Goal: Task Accomplishment & Management: Manage account settings

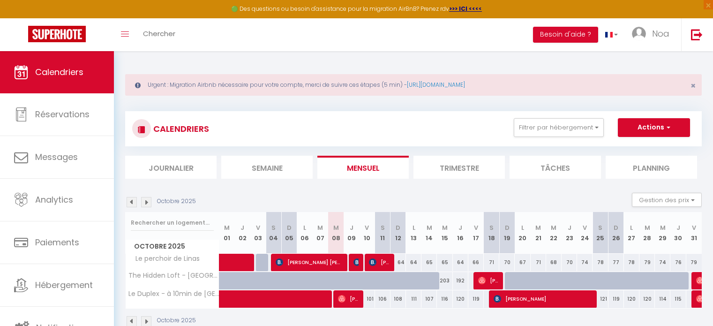
scroll to position [51, 0]
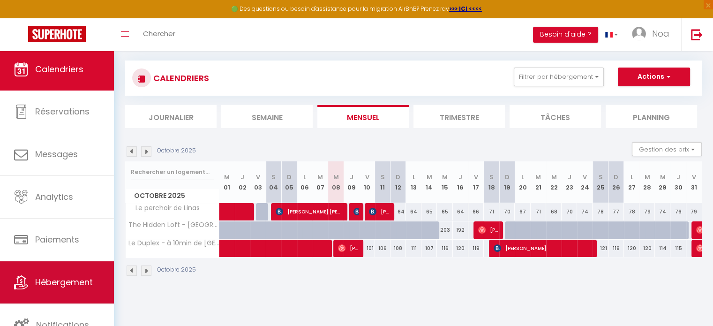
click at [71, 291] on link "Hébergement" at bounding box center [57, 282] width 114 height 42
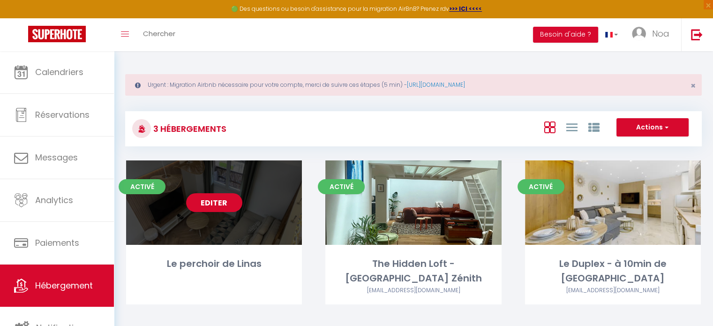
click at [220, 204] on link "Editer" at bounding box center [214, 202] width 56 height 19
select select "3"
select select "2"
select select "1"
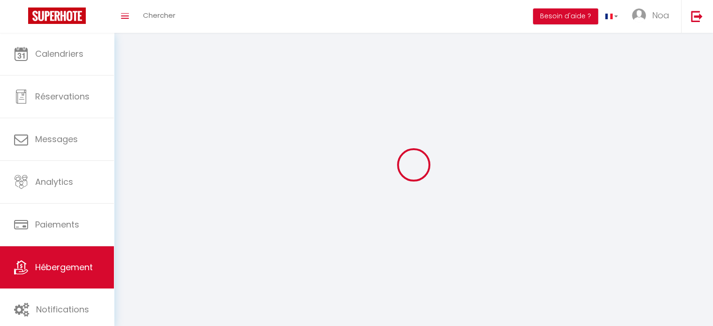
select select
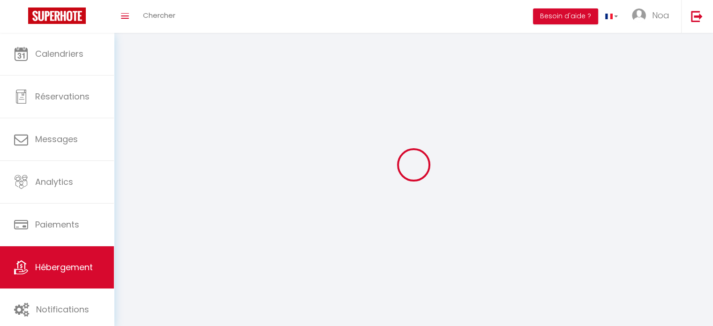
select select
checkbox input "false"
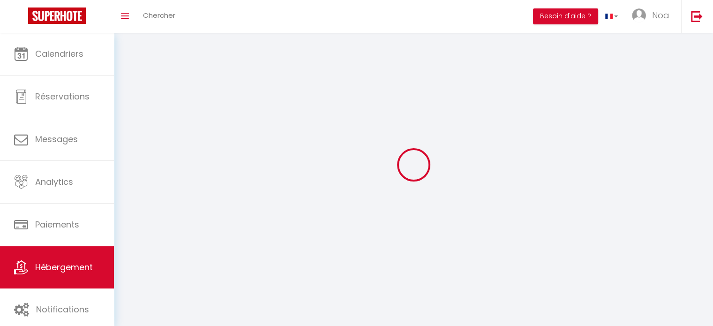
select select
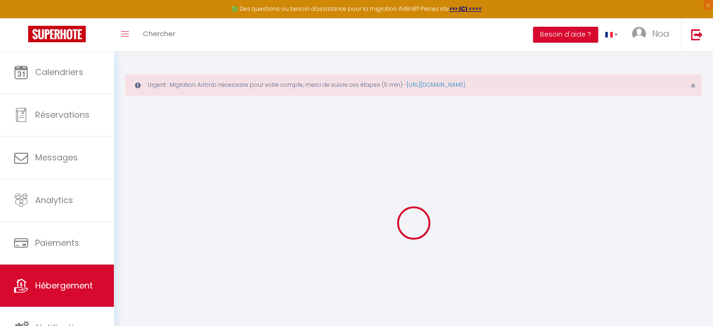
select select "+ 10 %"
select select "+ 35 %"
select select
checkbox input "false"
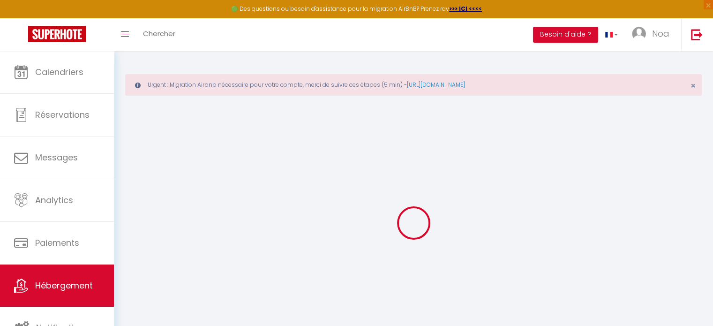
checkbox input "false"
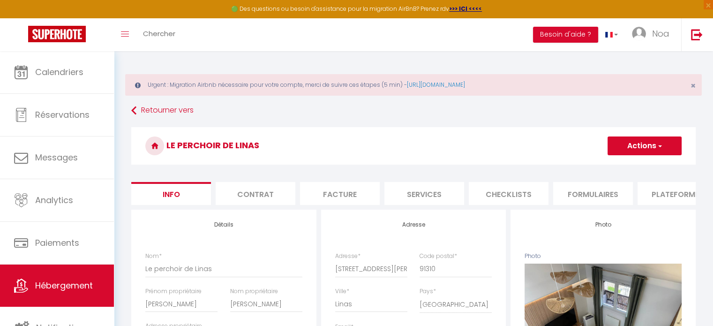
click at [590, 192] on li "Formulaires" at bounding box center [593, 193] width 80 height 23
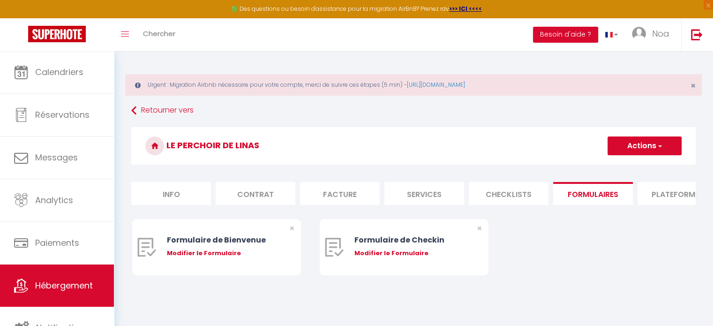
click at [673, 190] on li "Plateformes" at bounding box center [677, 193] width 80 height 23
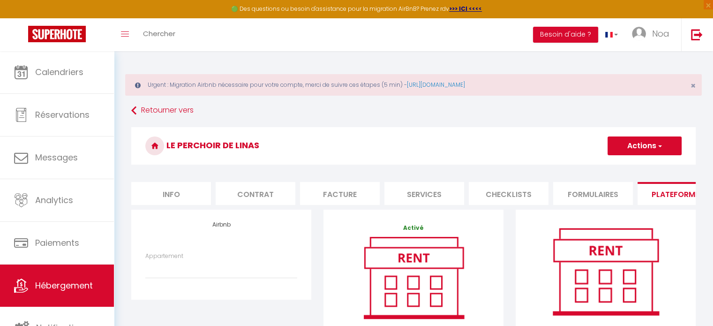
scroll to position [187, 0]
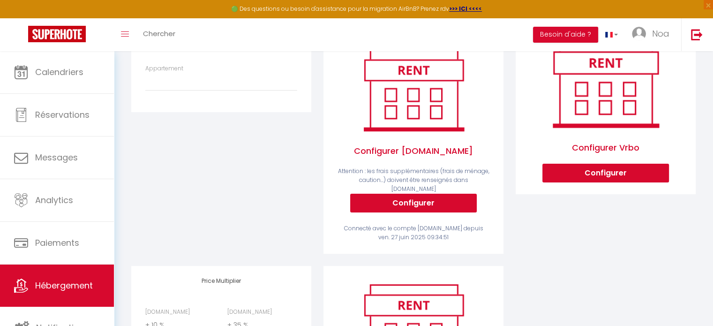
drag, startPoint x: 173, startPoint y: 81, endPoint x: 178, endPoint y: 90, distance: 11.1
click at [174, 85] on div "Appartement CHARONNE · Loft near of the Marais - noa@majestic-conciergerie.com …" at bounding box center [221, 77] width 152 height 27
click at [179, 90] on select "CHARONNE · Loft near of the Marais - noa@majestic-conciergerie.com Le Perchoir …" at bounding box center [221, 82] width 152 height 18
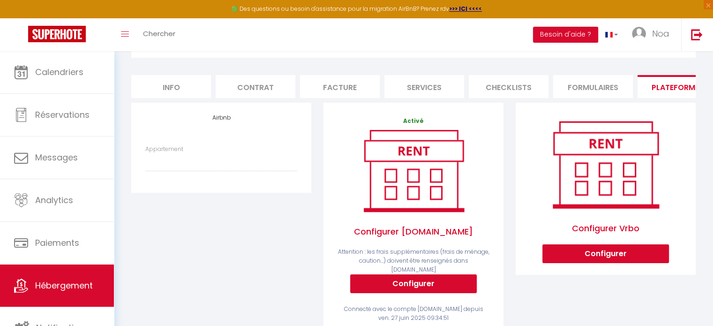
scroll to position [94, 0]
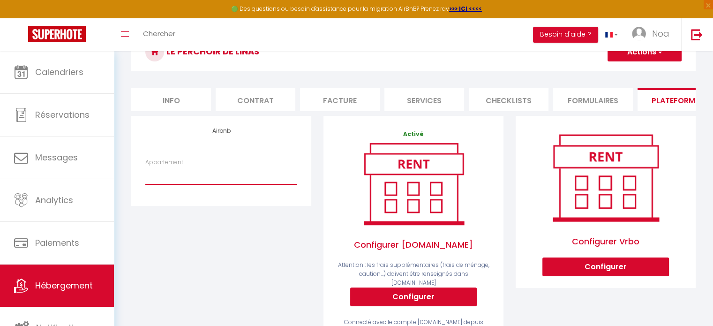
click at [264, 184] on select "CHARONNE · Loft near of the Marais - noa@majestic-conciergerie.com Le Perchoir …" at bounding box center [221, 175] width 152 height 18
click at [256, 205] on div "Airbnb Appartement CHARONNE · Loft near of the Marais - noa@majestic-concierger…" at bounding box center [221, 160] width 180 height 89
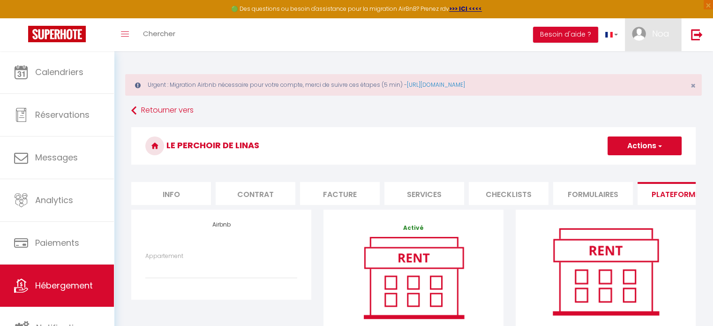
click at [634, 29] on img at bounding box center [639, 34] width 14 height 14
click at [203, 273] on select "CHARONNE · Loft near of the Marais - noa@majestic-conciergerie.com Le Perchoir …" at bounding box center [221, 269] width 152 height 18
select select "5145-1452125332526825887"
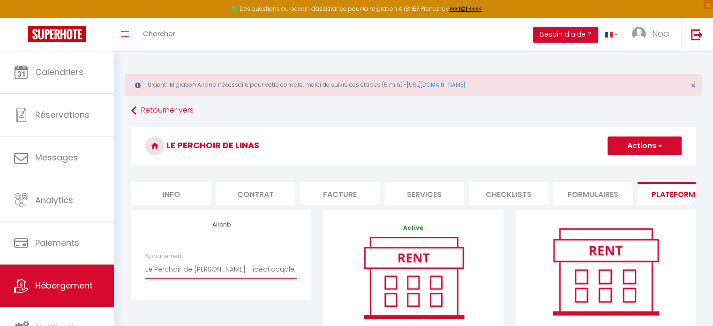
click at [145, 267] on select "CHARONNE · Loft near of the Marais - noa@majestic-conciergerie.com Le Perchoir …" at bounding box center [221, 269] width 152 height 18
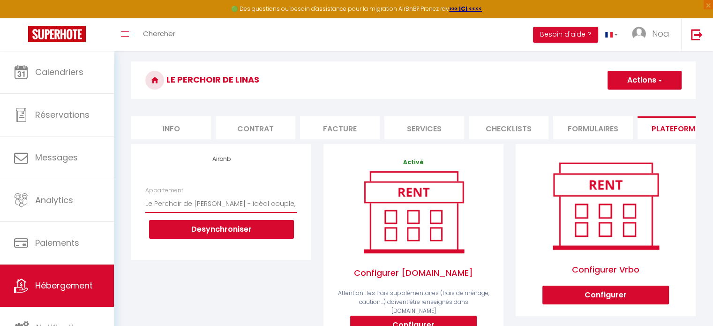
scroll to position [94, 0]
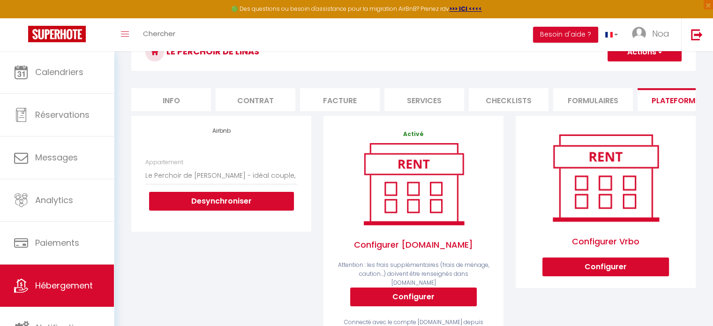
click at [645, 60] on button "Actions" at bounding box center [644, 52] width 74 height 19
click at [226, 183] on select "CHARONNE · Loft near of the Marais - noa@majestic-conciergerie.com Le Perchoir …" at bounding box center [221, 175] width 152 height 18
click at [625, 58] on button "Actions" at bounding box center [644, 52] width 74 height 19
click at [622, 75] on link "Enregistrer" at bounding box center [644, 73] width 74 height 12
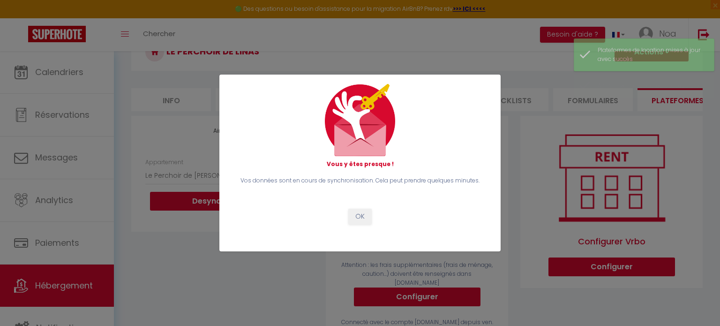
click at [378, 237] on div "Vous y êtes presque ! Vos données sont en cours de synchronisation. Cela peut p…" at bounding box center [360, 163] width 256 height 158
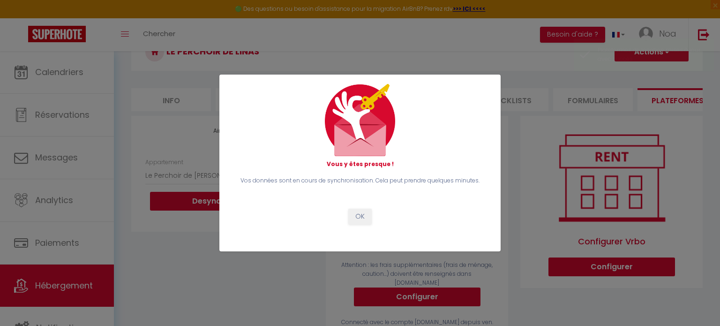
click at [370, 225] on div "Vous y êtes presque ! Vos données sont en cours de synchronisation. Cela peut p…" at bounding box center [360, 163] width 256 height 158
click at [361, 218] on button "OK" at bounding box center [359, 217] width 23 height 16
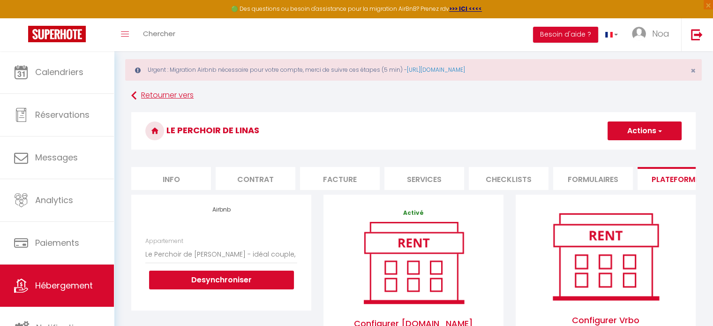
scroll to position [0, 0]
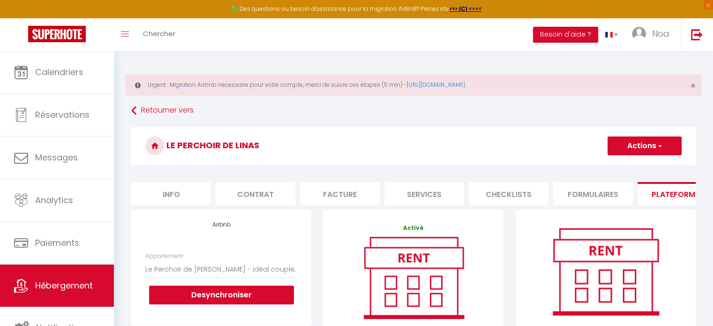
click at [165, 189] on li "Info" at bounding box center [171, 193] width 80 height 23
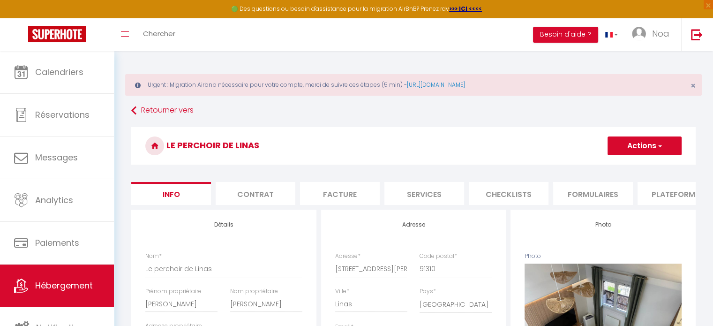
select select
checkbox input "false"
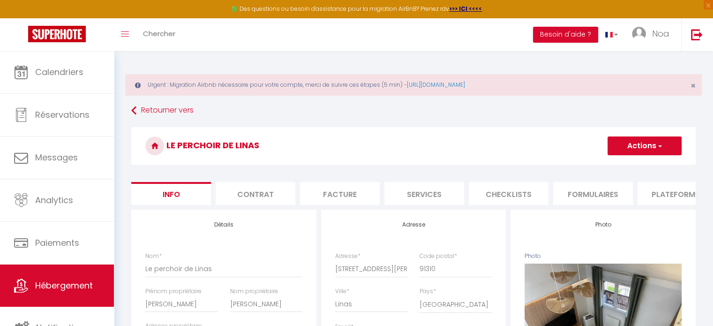
checkbox input "false"
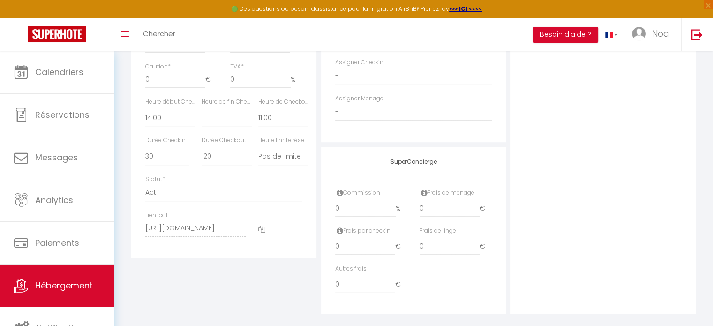
scroll to position [546, 0]
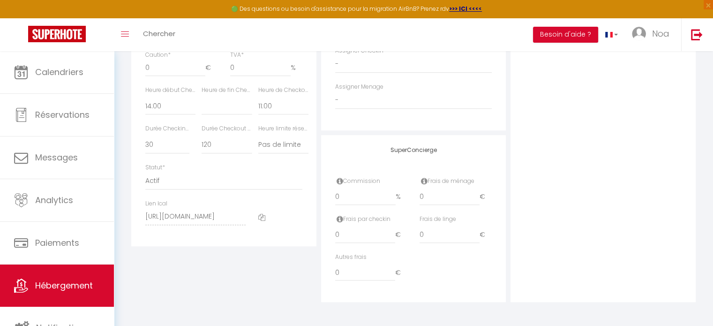
click at [261, 220] on icon at bounding box center [261, 217] width 7 height 7
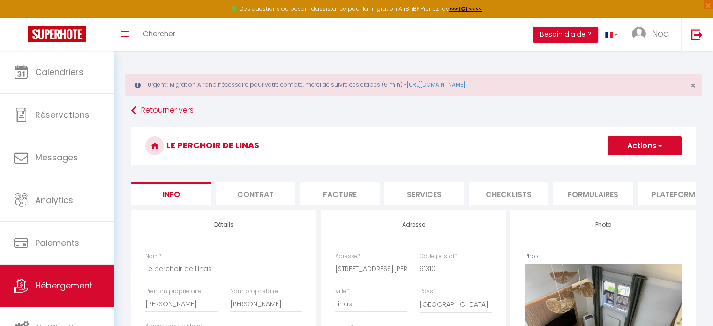
scroll to position [0, 0]
click at [600, 191] on li "Formulaires" at bounding box center [593, 193] width 80 height 23
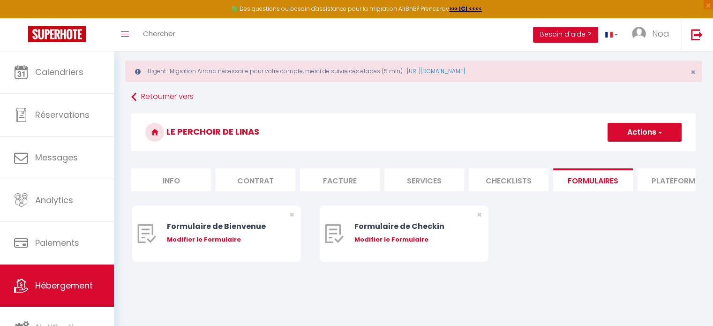
scroll to position [51, 0]
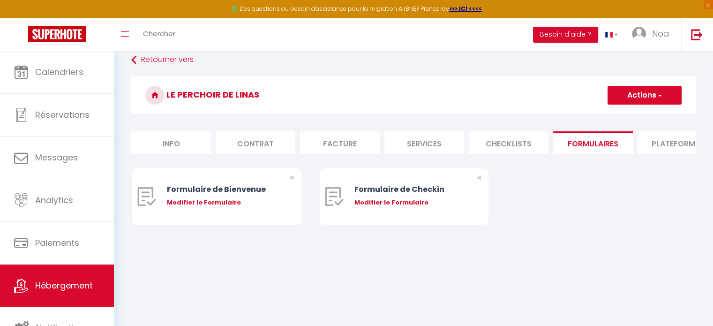
click at [692, 135] on li "Plateformes" at bounding box center [677, 142] width 80 height 23
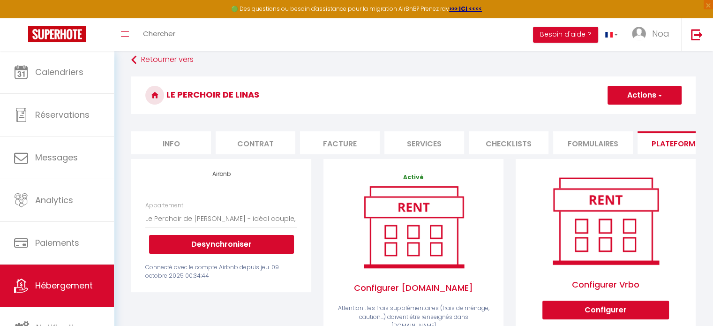
scroll to position [144, 0]
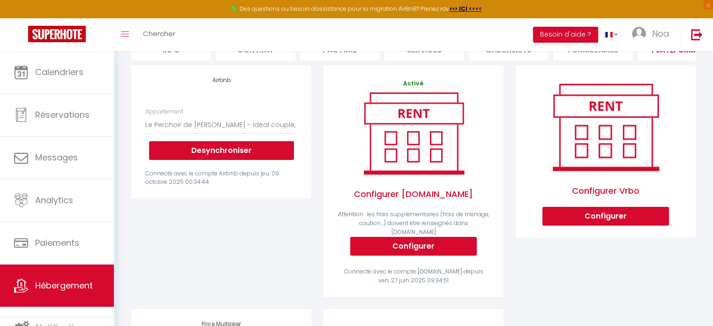
drag, startPoint x: 173, startPoint y: 183, endPoint x: 253, endPoint y: 180, distance: 80.6
click at [253, 180] on div "Connecté avec le compte Airbnb depuis jeu. 09 octobre 2025 00:34:44" at bounding box center [221, 178] width 152 height 18
click at [278, 173] on div "Appartement CHARONNE · Loft near of the Marais - noa@majestic-conciergerie.com …" at bounding box center [221, 147] width 164 height 80
drag, startPoint x: 279, startPoint y: 179, endPoint x: 211, endPoint y: 185, distance: 68.6
click at [211, 185] on div "Connecté avec le compte Airbnb depuis jeu. 09 octobre 2025 00:34:44" at bounding box center [221, 178] width 152 height 18
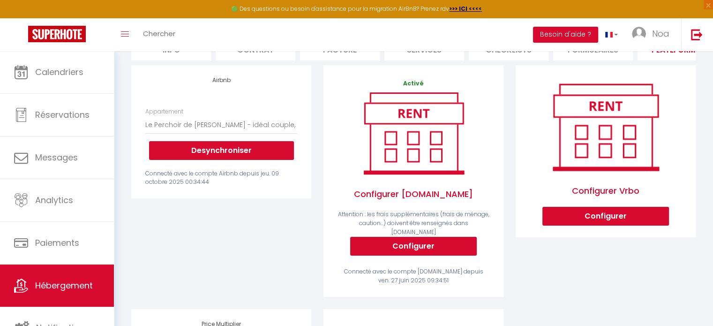
click at [264, 187] on div "Connecté avec le compte Airbnb depuis jeu. 09 octobre 2025 00:34:44" at bounding box center [221, 178] width 152 height 18
drag, startPoint x: 257, startPoint y: 143, endPoint x: 262, endPoint y: 139, distance: 6.3
click at [261, 140] on div "Appartement CHARONNE · Loft near of the Marais - noa@majestic-conciergerie.com …" at bounding box center [221, 133] width 152 height 52
drag, startPoint x: 262, startPoint y: 139, endPoint x: 266, endPoint y: 131, distance: 8.4
click at [262, 134] on select "CHARONNE · Loft near of the Marais - noa@majestic-conciergerie.com Le Perchoir …" at bounding box center [221, 125] width 152 height 18
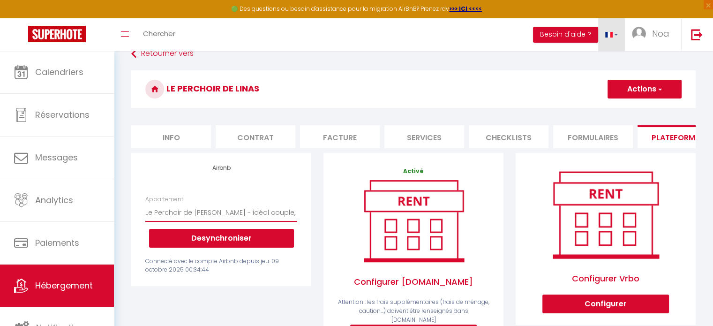
scroll to position [51, 0]
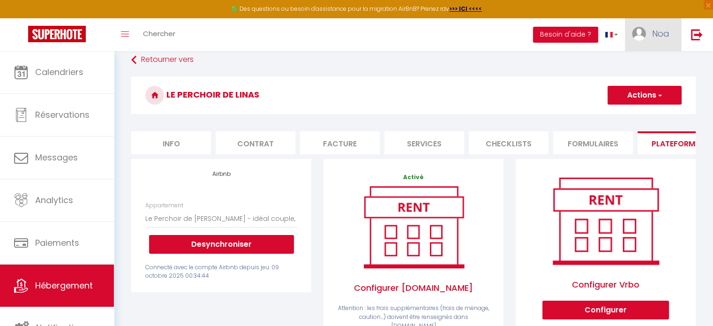
click at [645, 35] on img at bounding box center [639, 34] width 14 height 14
click at [636, 65] on link "Paramètres" at bounding box center [643, 65] width 69 height 16
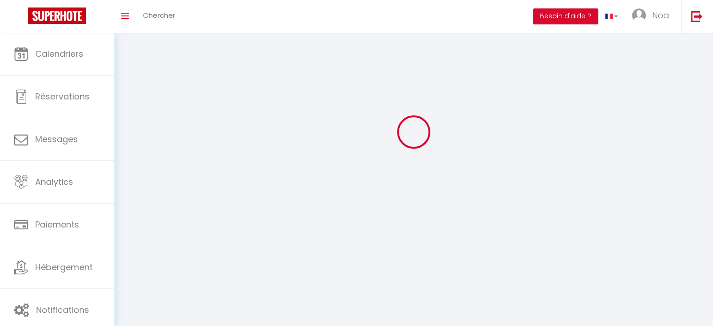
type input "Noa"
type input "Gonthier"
type input "0771177959"
type input "[STREET_ADDRESS][PERSON_NAME]"
type input "92110"
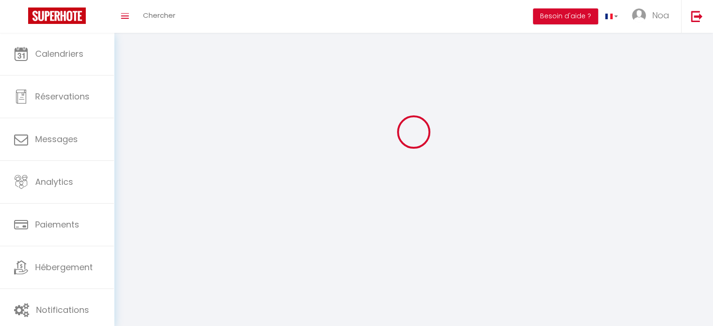
type input "Clichy"
type input "hltQ9e0O9h2fhZOQubxoGQvpS"
type input "9aTHuF99n5Nj6PBxGZT5cYf6Q"
type input "[URL][DOMAIN_NAME]"
select select "28"
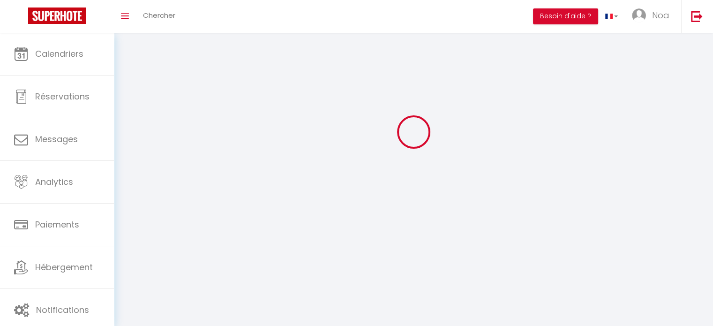
select select "fr"
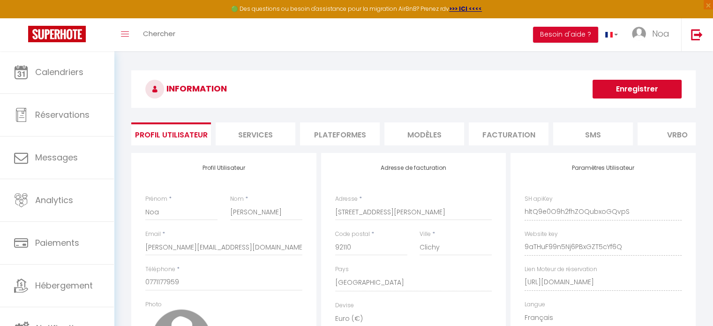
click at [516, 134] on li "Facturation" at bounding box center [509, 133] width 80 height 23
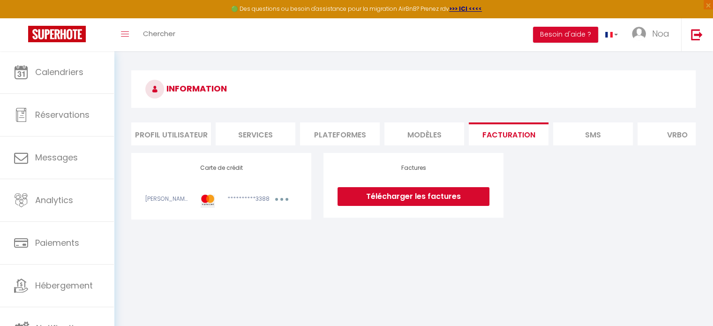
click at [346, 140] on li "Plateformes" at bounding box center [340, 133] width 80 height 23
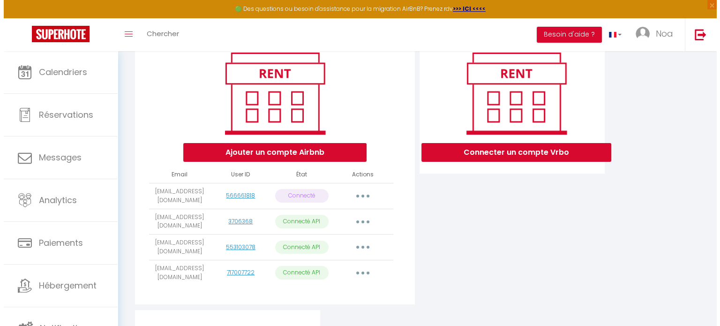
scroll to position [187, 0]
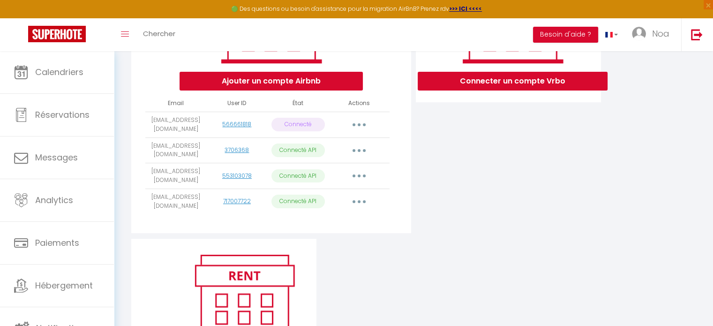
click at [364, 178] on button "button" at bounding box center [359, 175] width 26 height 15
click at [355, 205] on link "Importer les appartements" at bounding box center [318, 197] width 104 height 16
select select "71986"
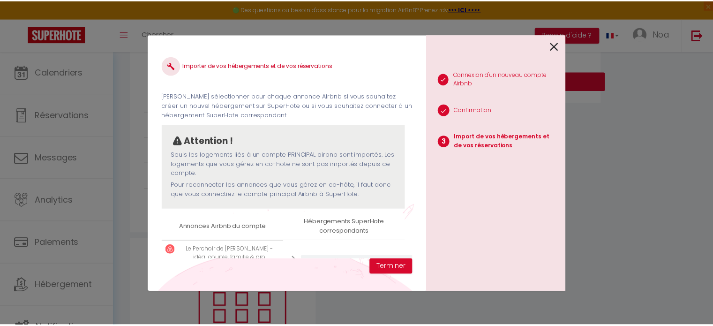
scroll to position [36, 0]
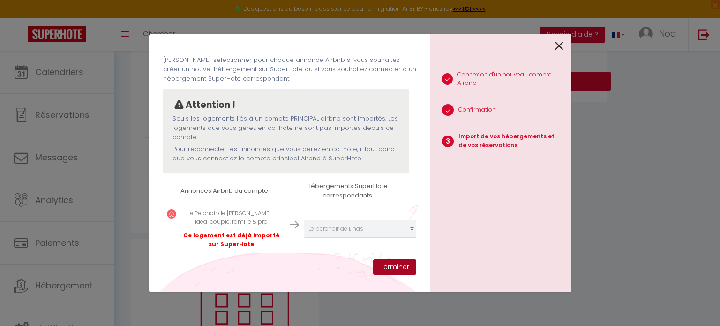
click at [397, 264] on button "Terminer" at bounding box center [394, 267] width 43 height 16
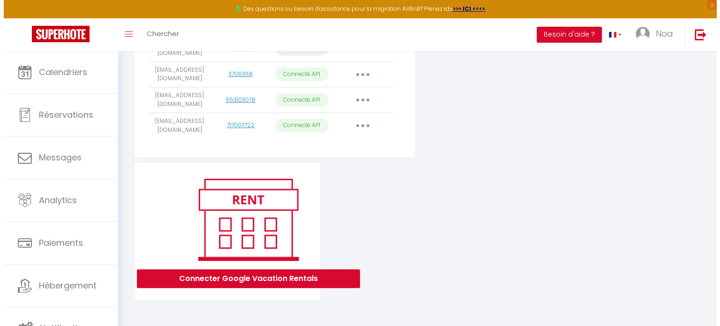
scroll to position [176, 0]
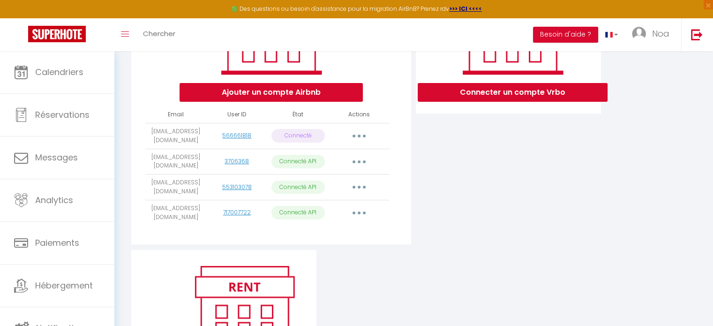
click at [362, 194] on button "button" at bounding box center [359, 186] width 26 height 15
click at [460, 208] on div "Connecter un compte Vrbo" at bounding box center [508, 113] width 190 height 273
click at [363, 191] on button "button" at bounding box center [359, 186] width 26 height 15
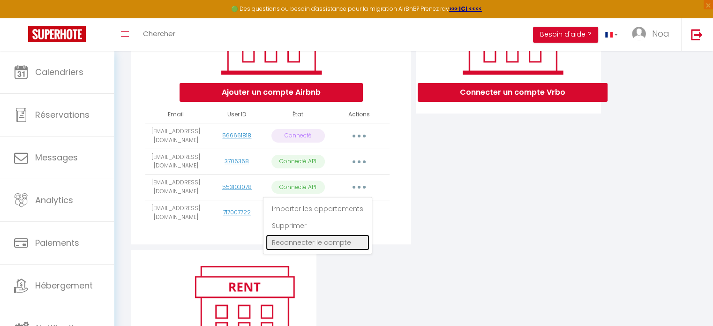
click at [354, 244] on link "Reconnecter le compte" at bounding box center [318, 242] width 104 height 16
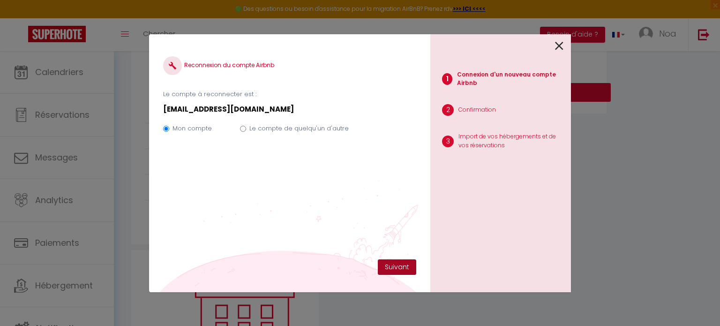
click at [397, 260] on button "Suivant" at bounding box center [397, 267] width 38 height 16
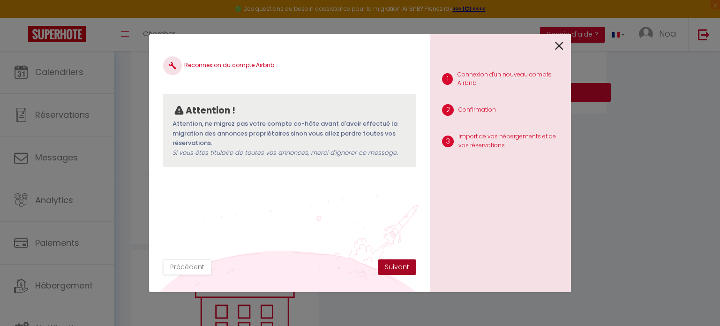
click at [392, 266] on button "Suivant" at bounding box center [397, 267] width 38 height 16
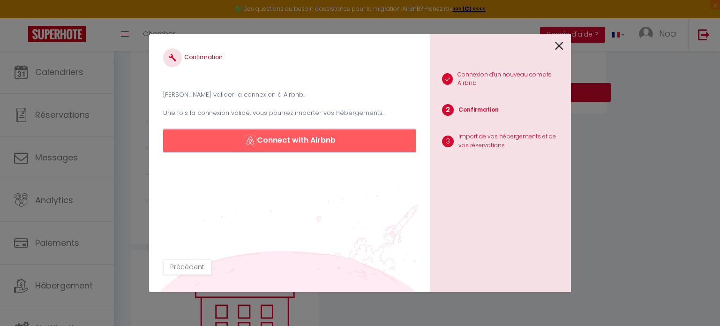
click at [292, 144] on button "Connect with Airbnb" at bounding box center [289, 140] width 253 height 22
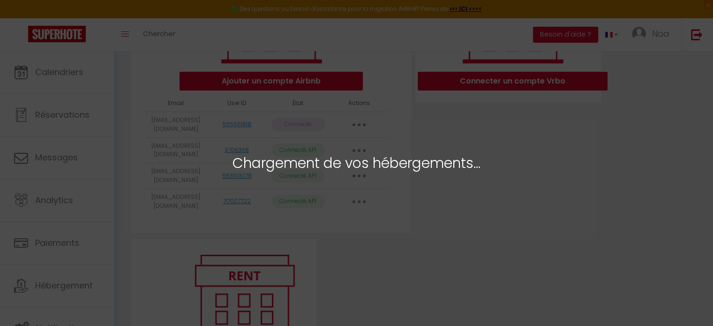
scroll to position [270, 0]
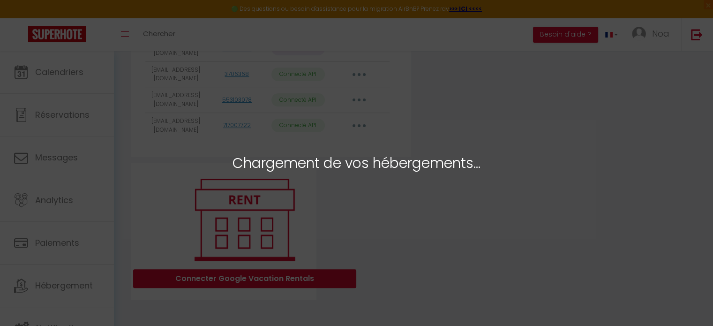
select select
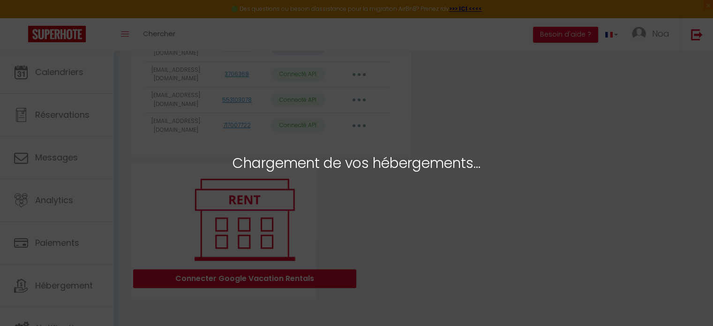
select select
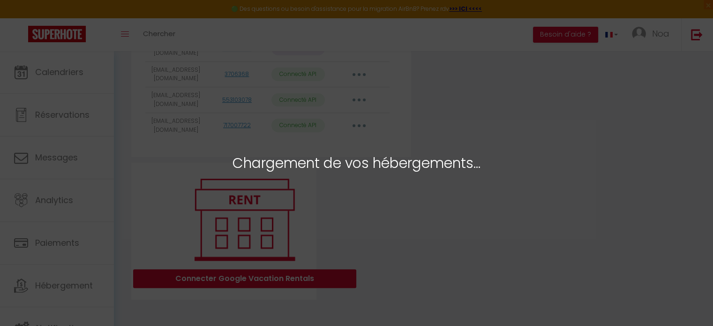
select select
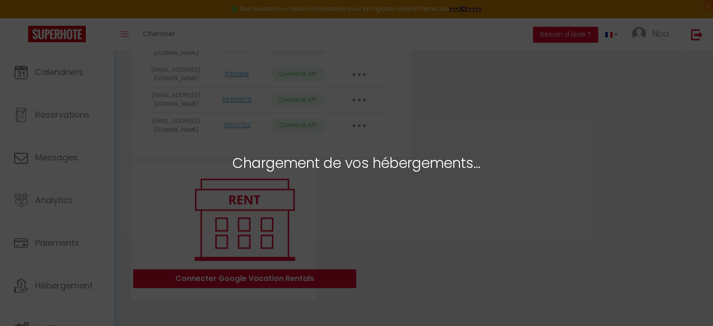
select select
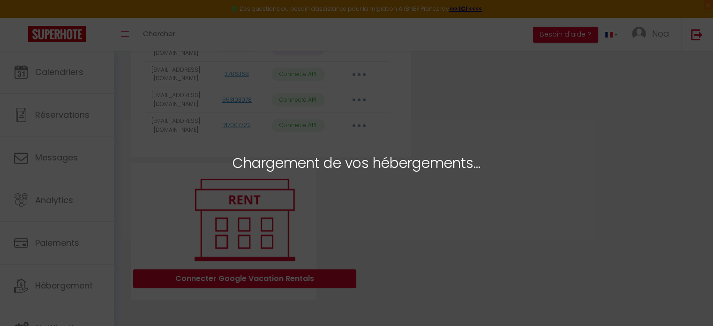
select select "71986"
select select "76493"
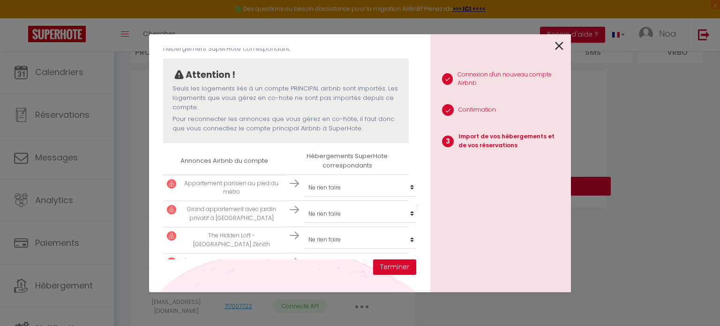
scroll to position [187, 0]
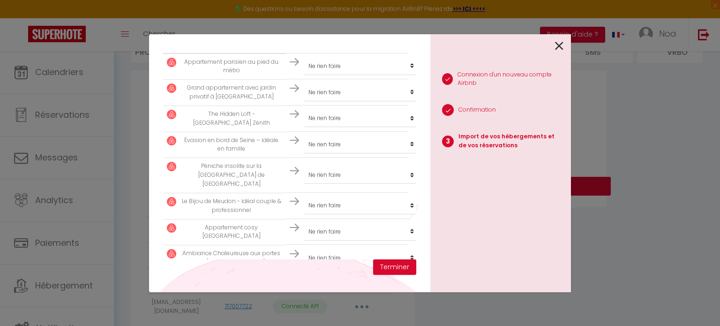
select select
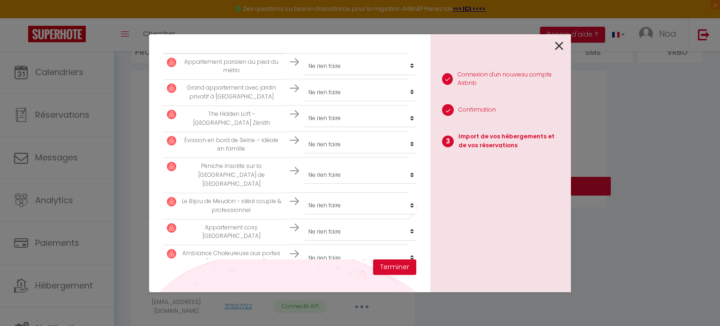
select select
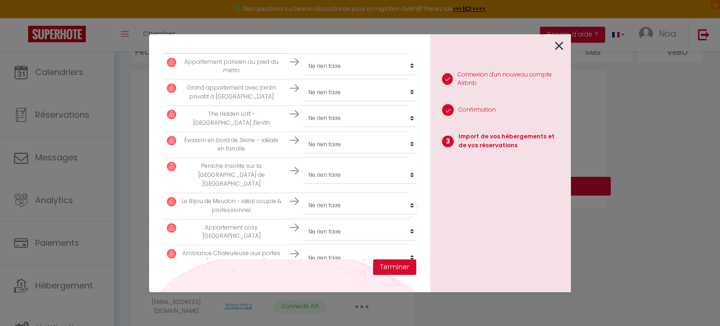
select select
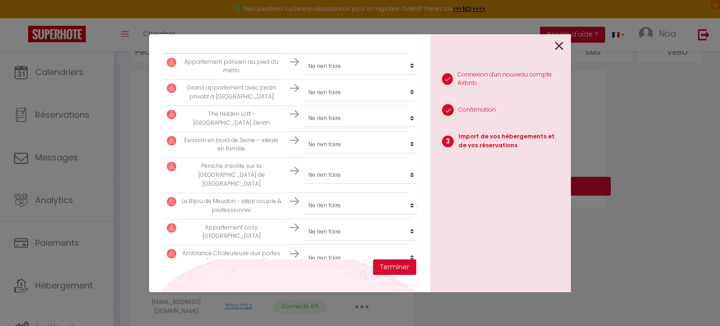
select select
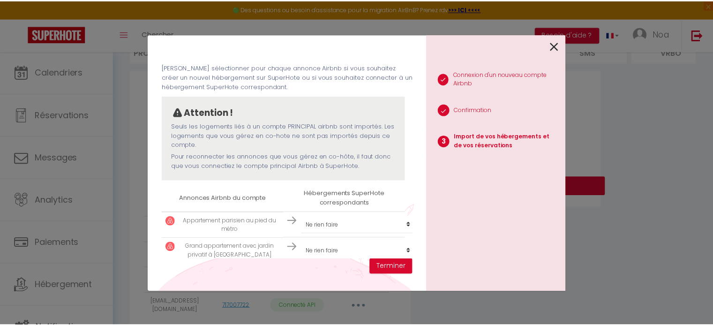
scroll to position [0, 0]
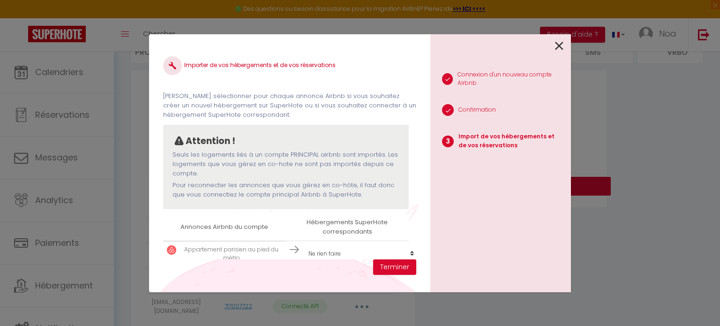
click at [562, 54] on link at bounding box center [559, 45] width 8 height 20
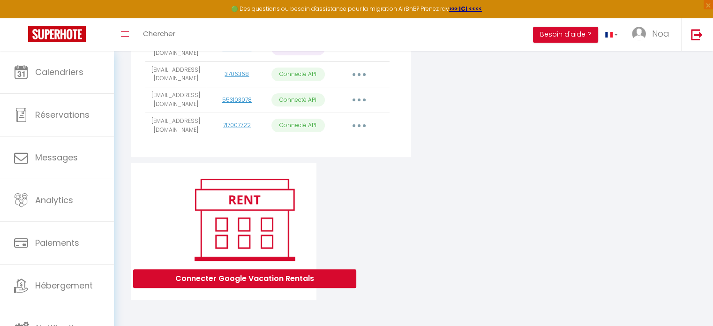
scroll to position [270, 0]
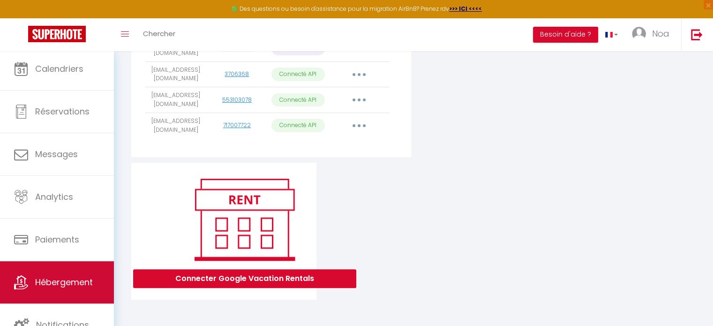
click at [67, 273] on link "Hébergement" at bounding box center [57, 282] width 114 height 42
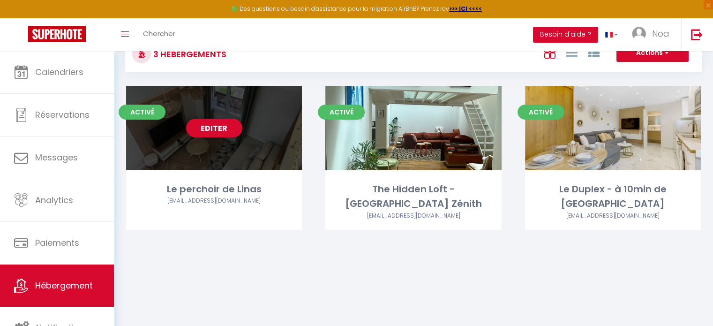
scroll to position [51, 0]
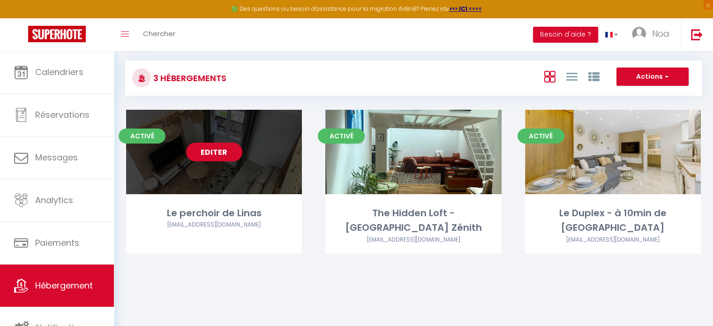
click at [224, 146] on link "Editer" at bounding box center [214, 151] width 56 height 19
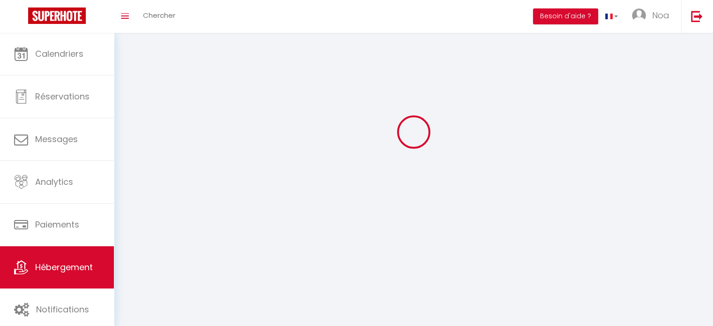
select select "1"
select select
select select "28"
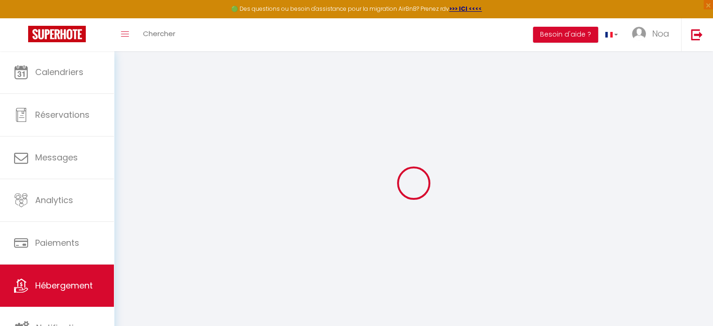
select select
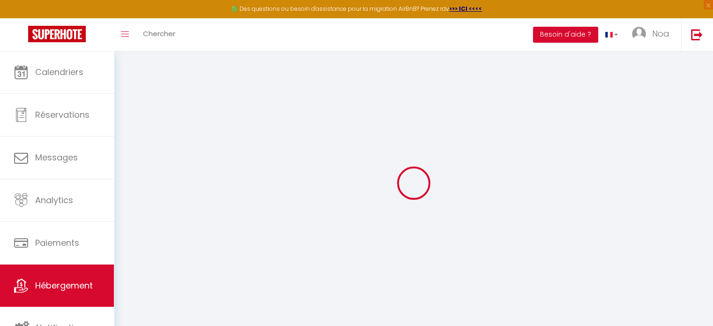
select select
checkbox input "false"
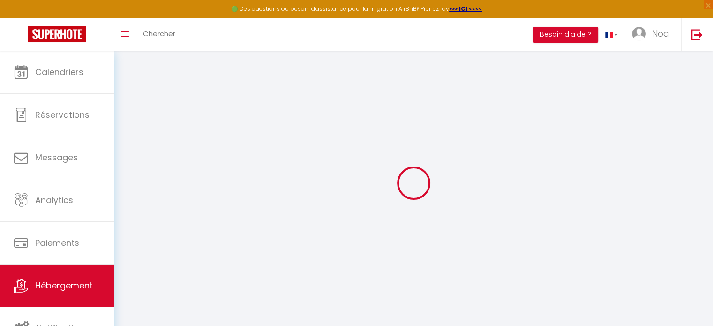
select select
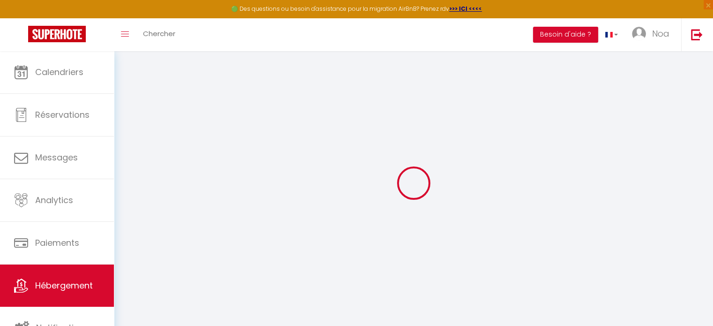
select select
checkbox input "false"
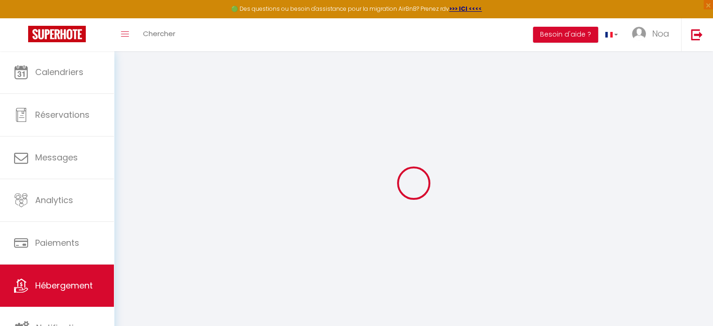
checkbox input "false"
select select
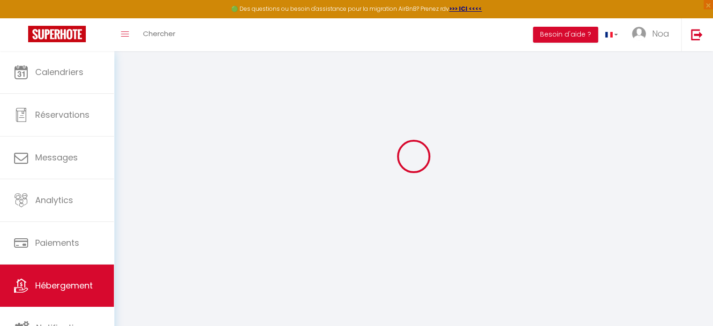
select select
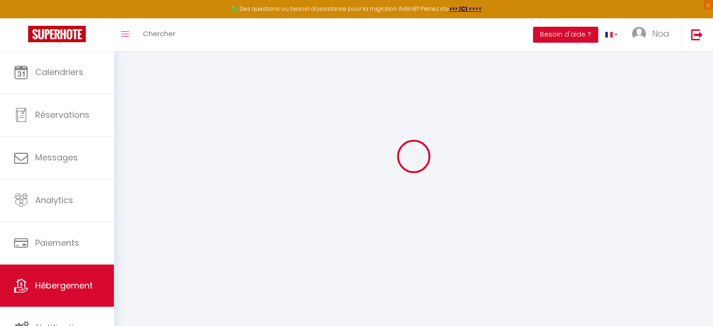
select select
checkbox input "false"
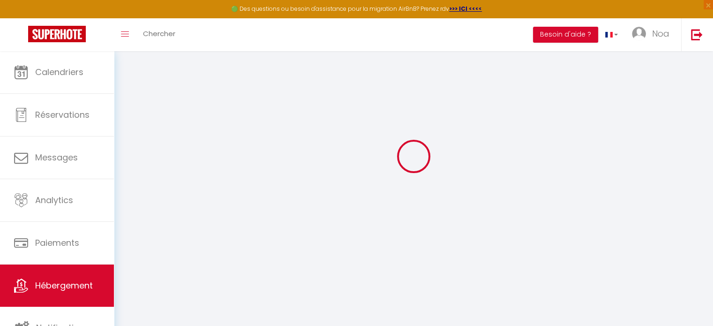
select select
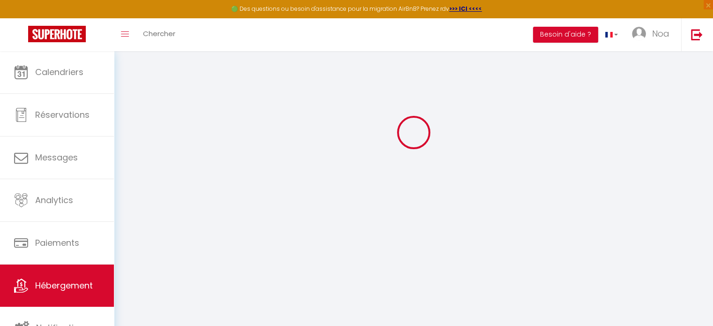
select select
checkbox input "false"
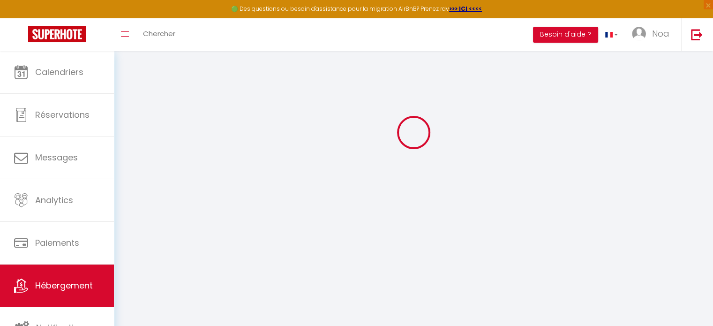
checkbox input "false"
select select
type input "Le perchoir de Linas"
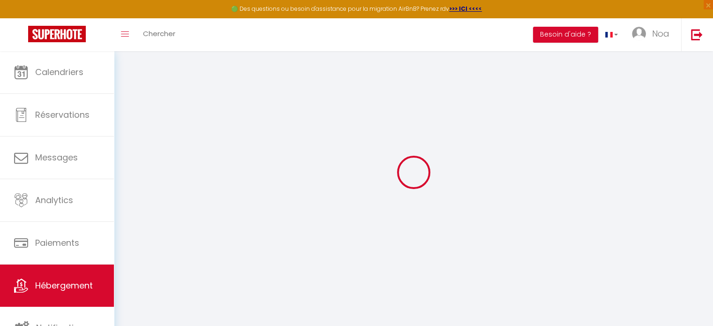
type input "[PERSON_NAME]"
type input "Chevalier"
type input "[STREET_ADDRESS]"
type input "91650"
type input "Breuillet"
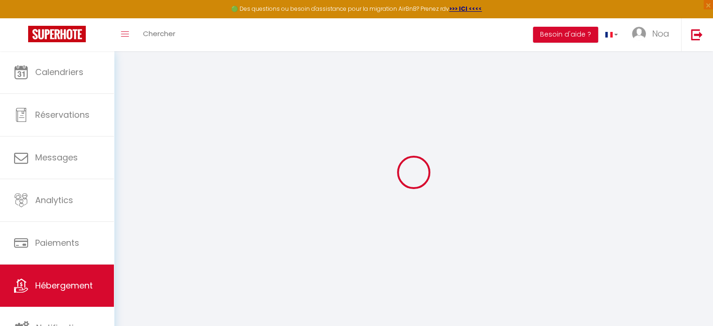
type input "80"
type input "45"
select select
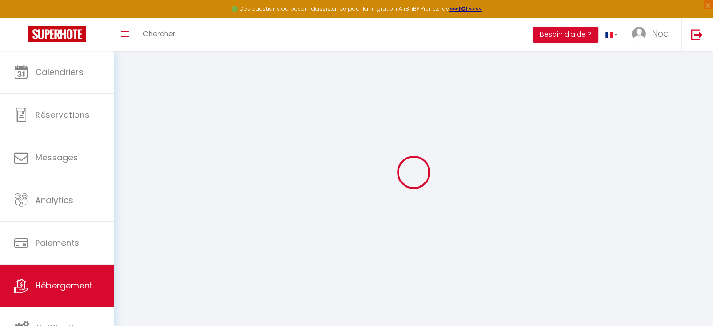
select select
type input "[STREET_ADDRESS]"
type input "91310"
type input "Linas"
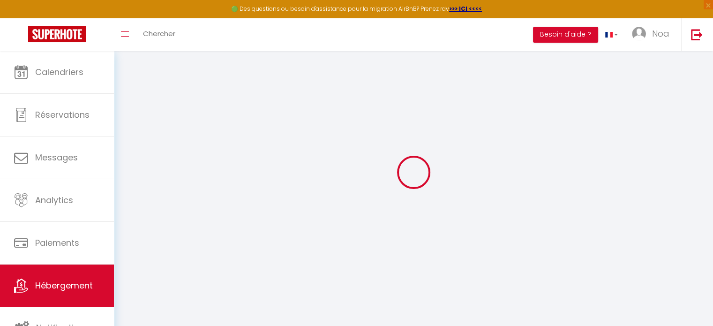
type input "[EMAIL_ADDRESS][DOMAIN_NAME]"
select select
checkbox input "false"
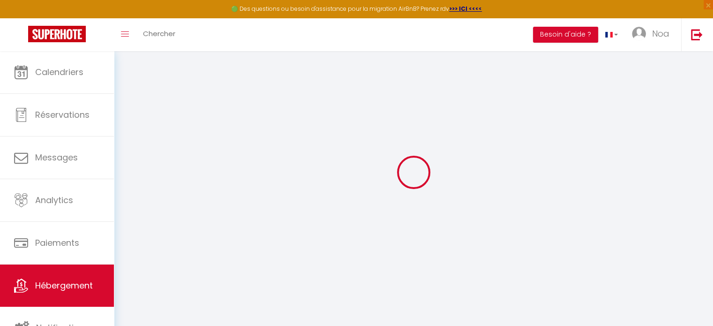
checkbox input "false"
type input "0"
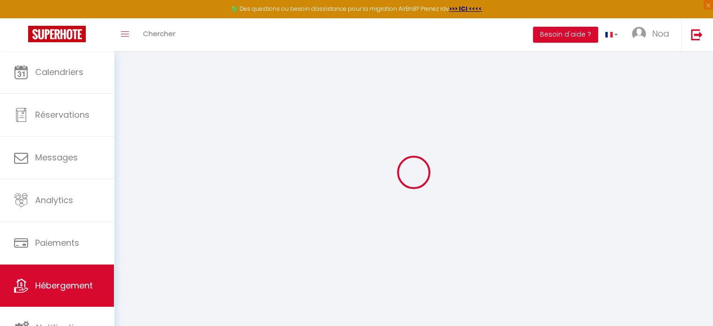
select select
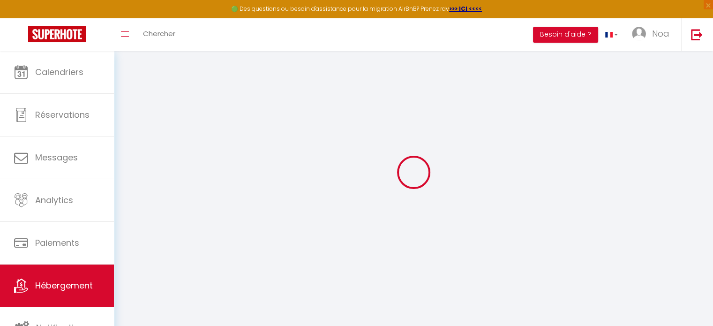
select select
checkbox input "false"
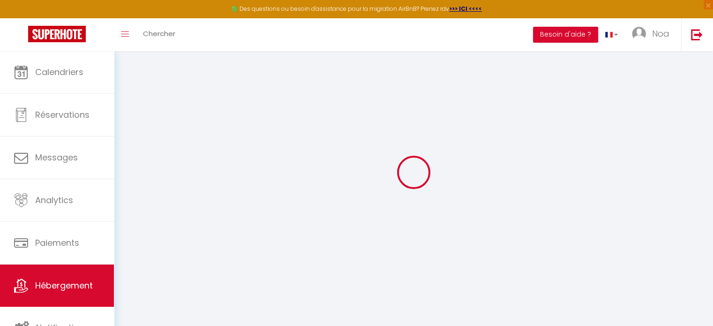
select select "14:00"
select select
select select "11:00"
select select "30"
select select "120"
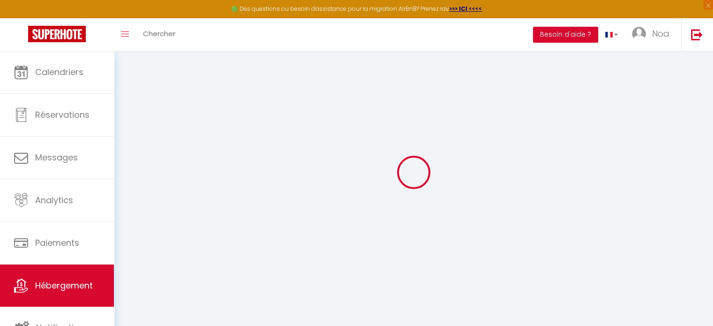
select select
checkbox input "false"
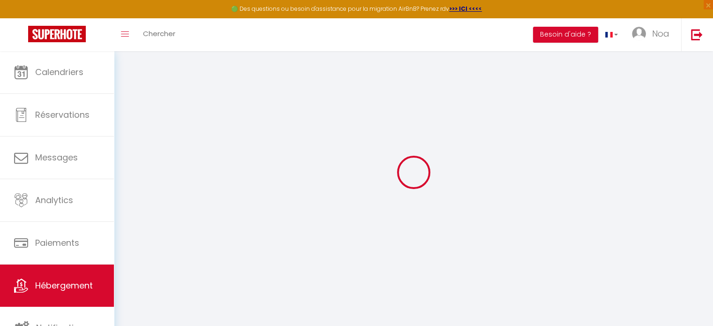
select select
checkbox input "false"
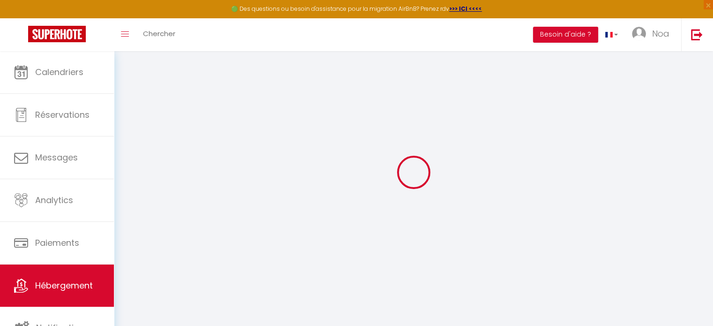
checkbox input "false"
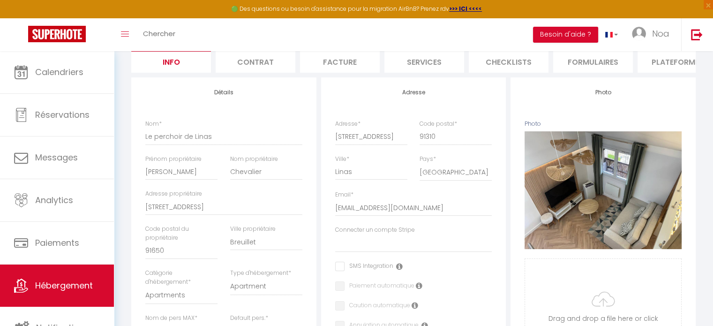
scroll to position [144, 0]
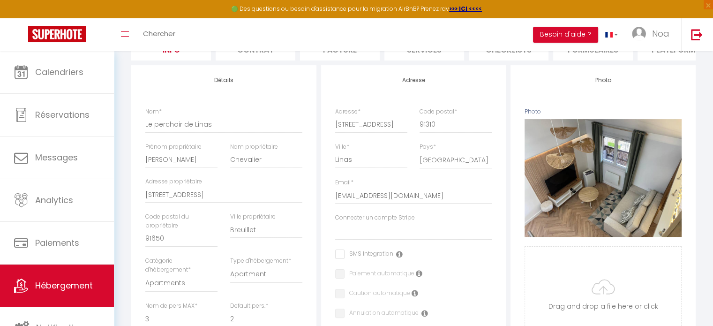
select select
checkbox input "false"
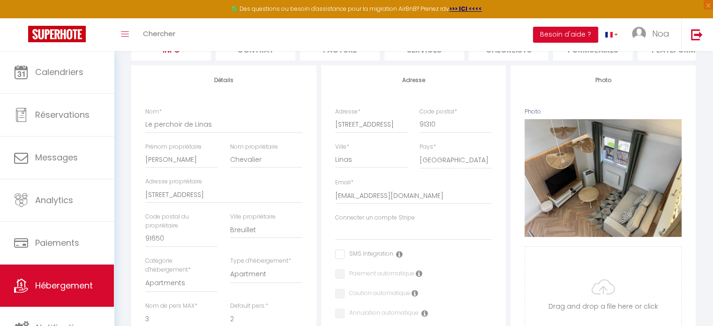
checkbox input "false"
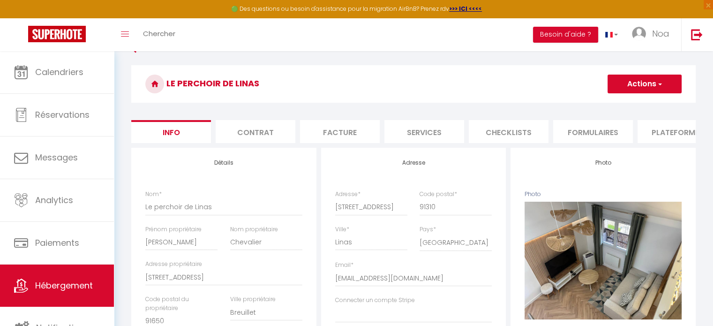
scroll to position [51, 0]
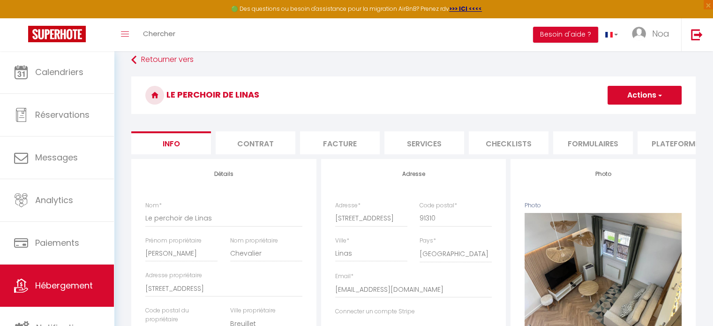
click at [632, 96] on button "Actions" at bounding box center [644, 95] width 74 height 19
click at [507, 103] on h3 "Le perchoir de Linas" at bounding box center [413, 94] width 564 height 37
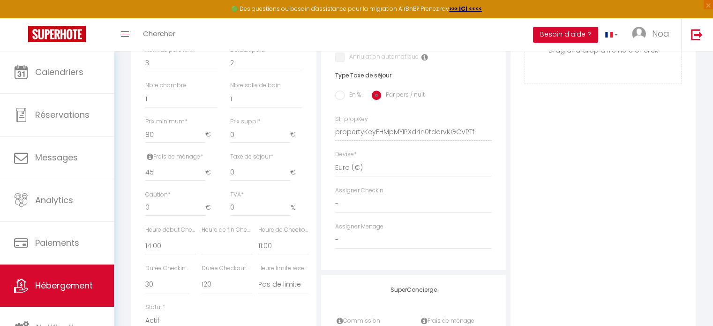
scroll to position [358, 0]
